Goal: Transaction & Acquisition: Purchase product/service

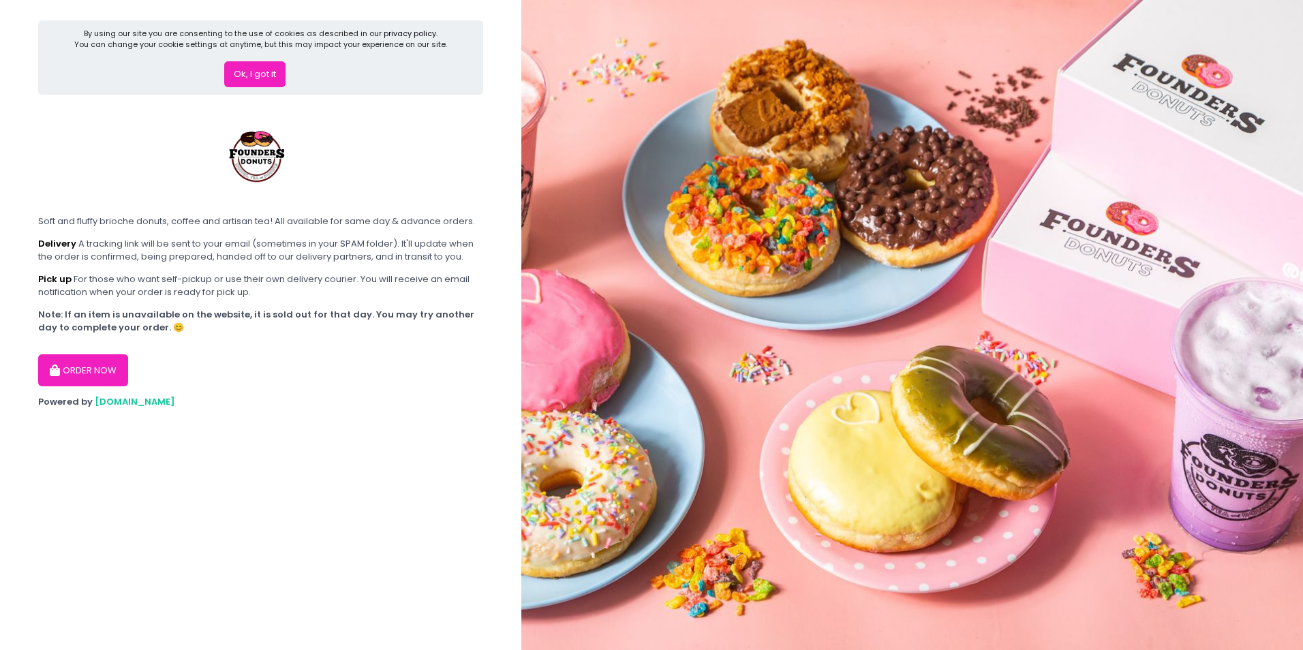
click at [99, 365] on button "ORDER NOW" at bounding box center [83, 370] width 90 height 33
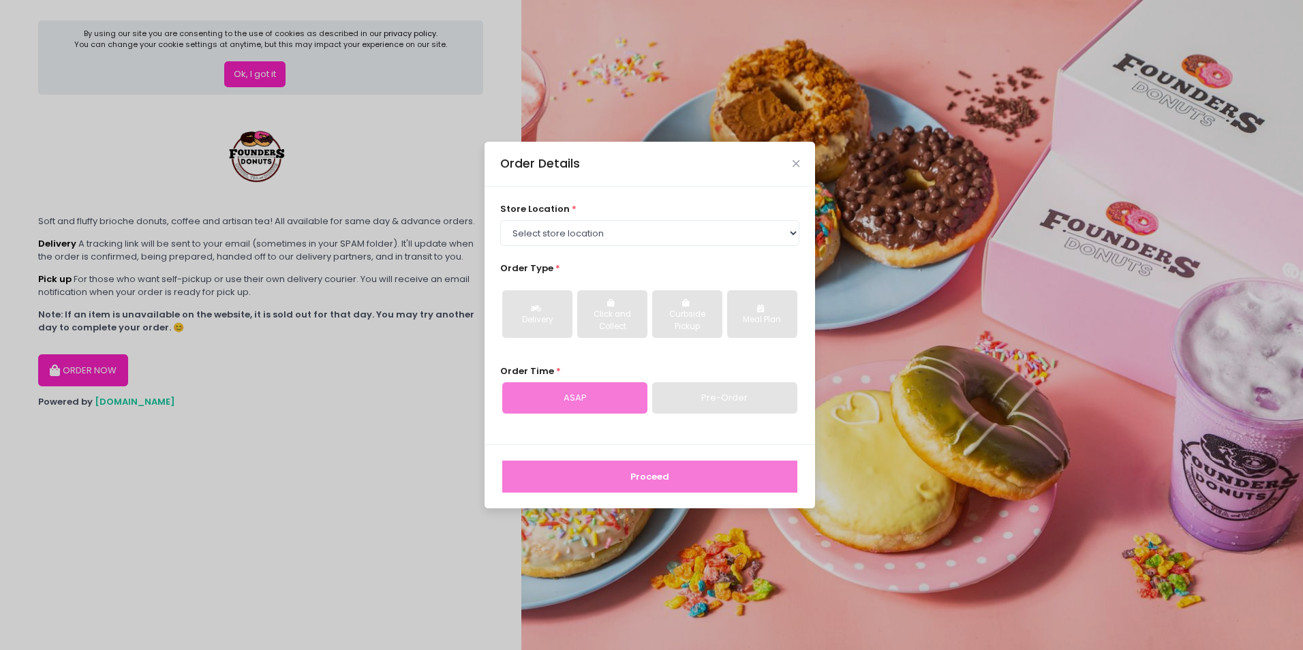
click at [802, 159] on div "Order Details" at bounding box center [650, 164] width 331 height 45
click at [543, 226] on select "Select store location Founders Donuts - [PERSON_NAME] Founders Donuts - [GEOGRA…" at bounding box center [650, 233] width 300 height 26
select select "65e656aa55db7c7b23c3a32e"
click at [500, 220] on select "Select store location Founders Donuts - [PERSON_NAME] Founders Donuts - [GEOGRA…" at bounding box center [650, 233] width 300 height 26
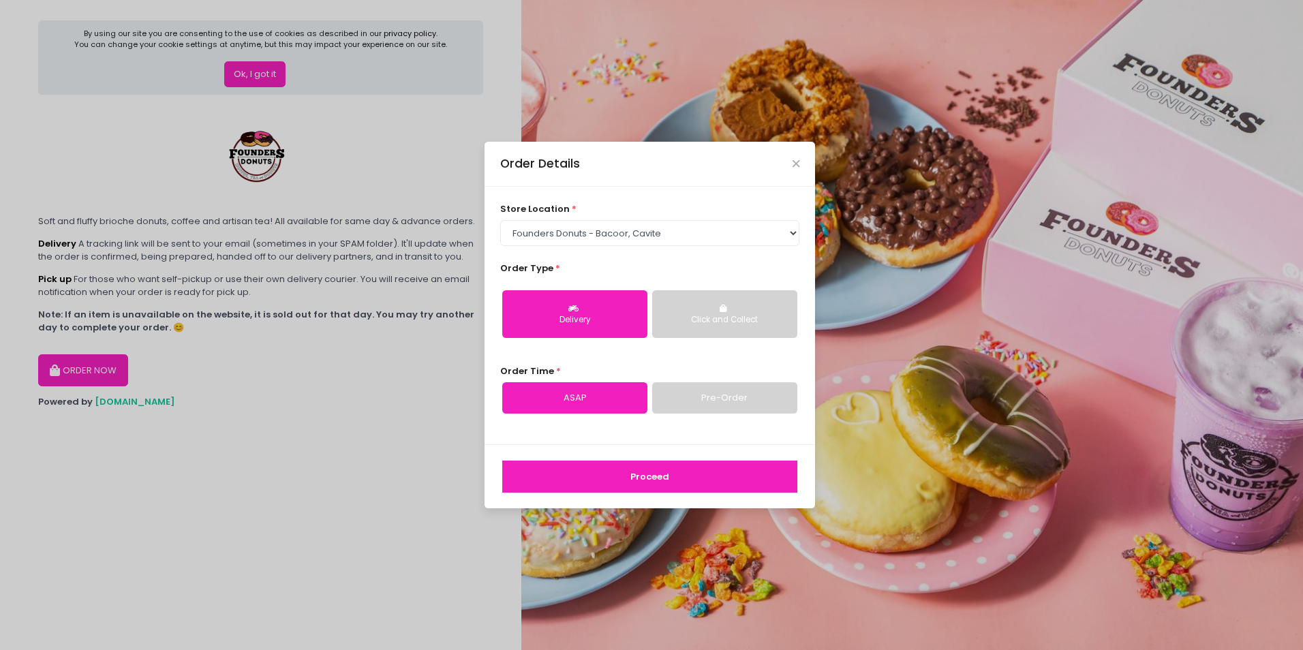
click at [734, 321] on div "Click and Collect" at bounding box center [725, 320] width 126 height 12
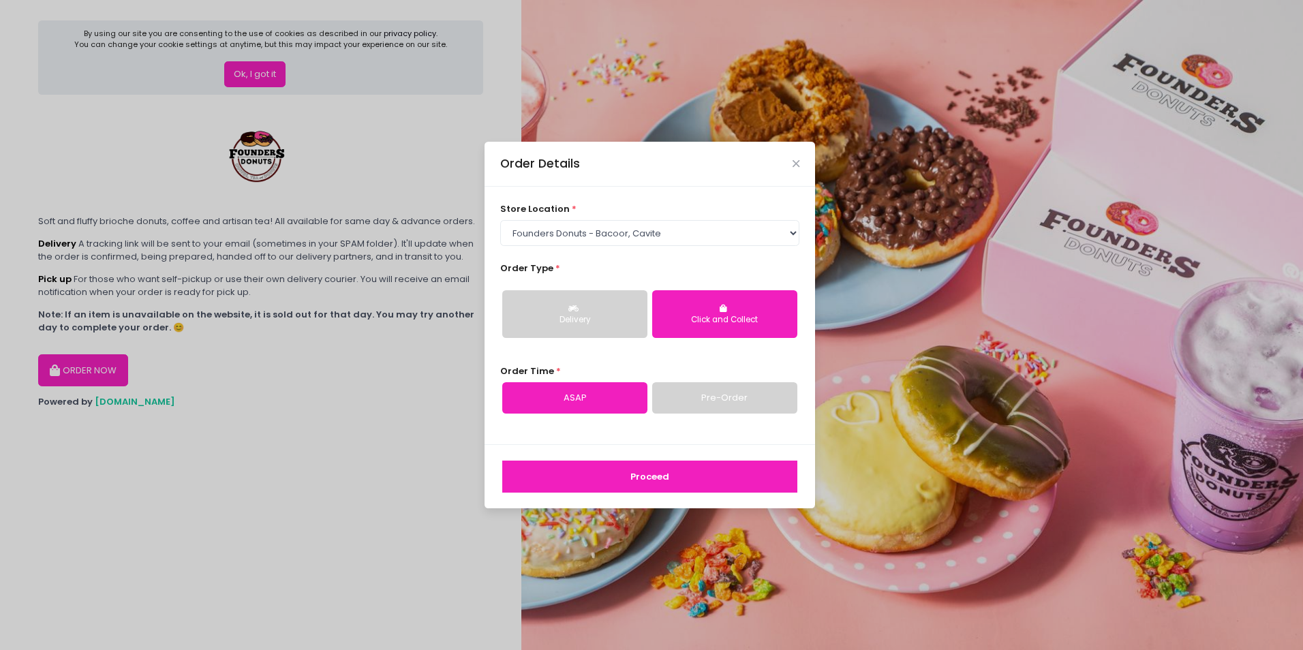
click at [714, 395] on link "Pre-Order" at bounding box center [724, 397] width 145 height 31
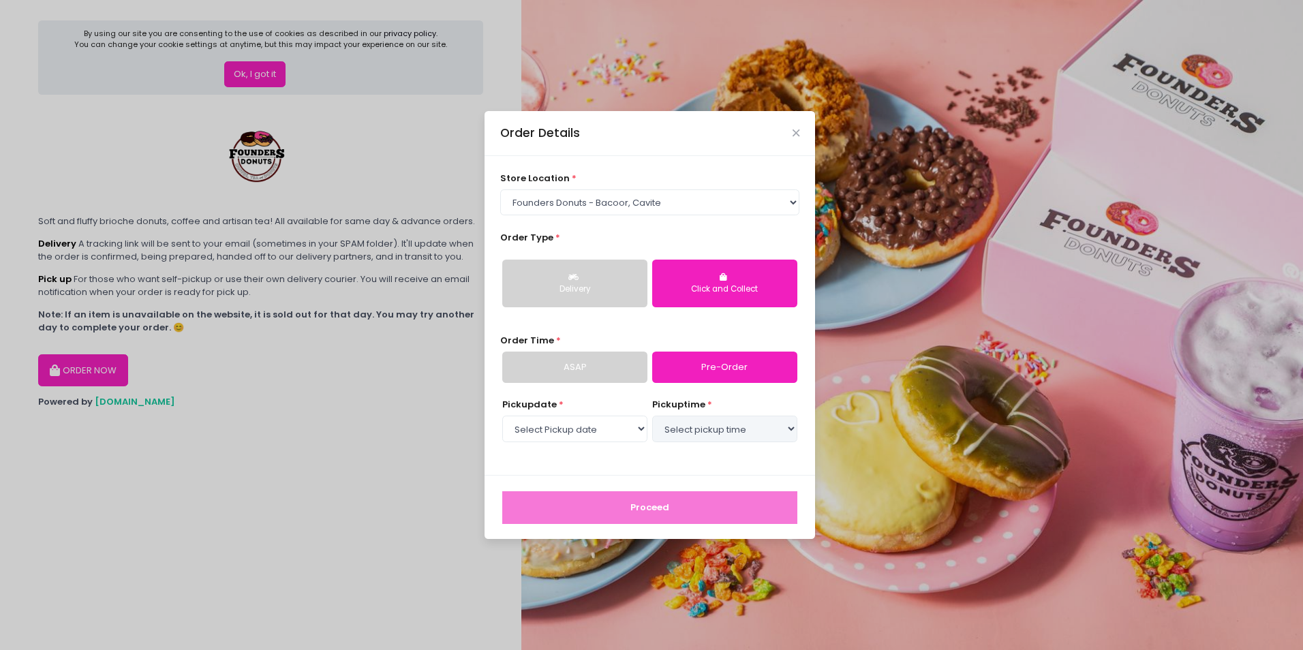
select select "[DATE]"
